Goal: Error: Check status

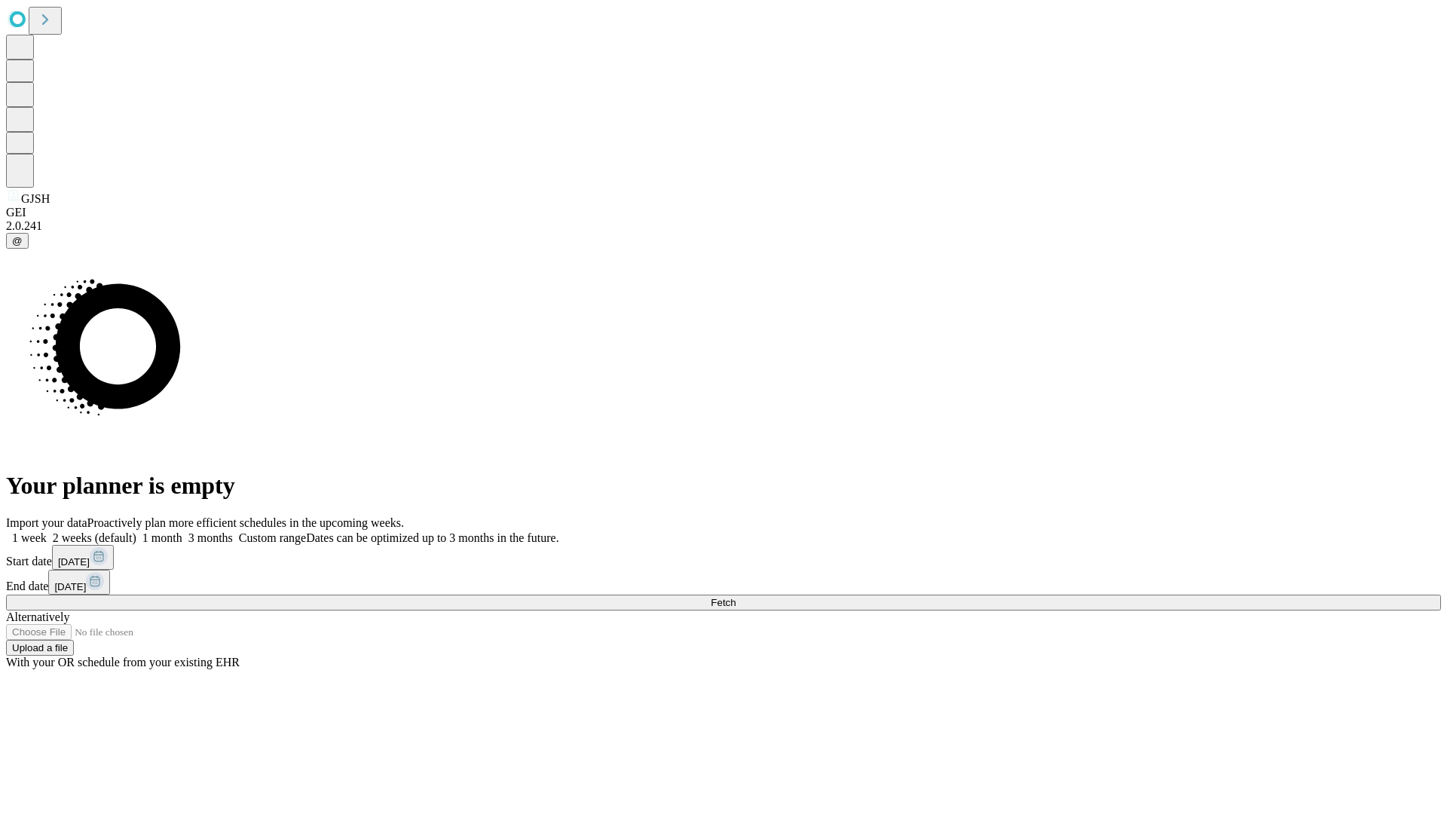
click at [735, 597] on span "Fetch" at bounding box center [723, 602] width 25 height 11
